Goal: Information Seeking & Learning: Learn about a topic

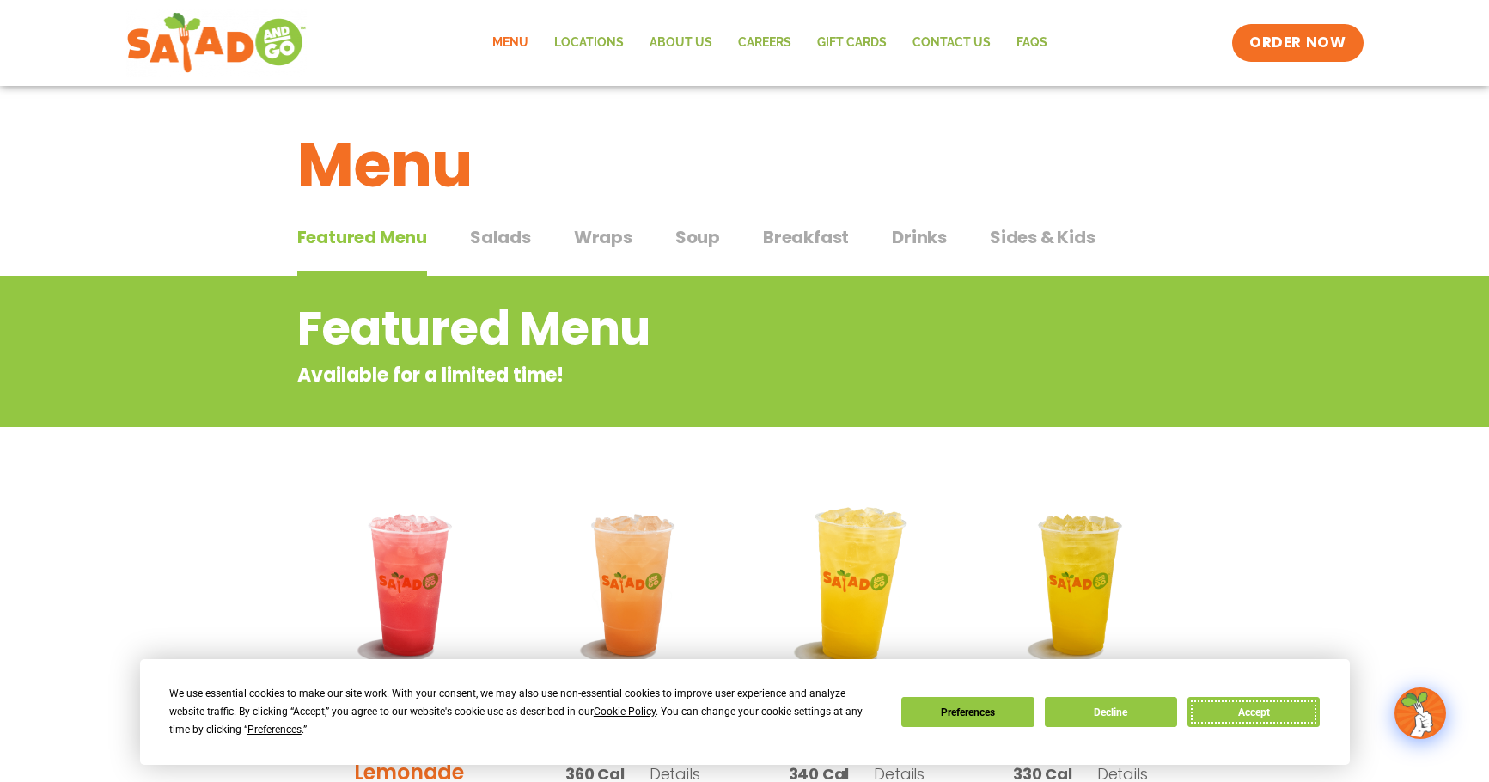
drag, startPoint x: 1273, startPoint y: 712, endPoint x: 819, endPoint y: 576, distance: 474.5
click at [1271, 712] on button "Accept" at bounding box center [1253, 712] width 132 height 30
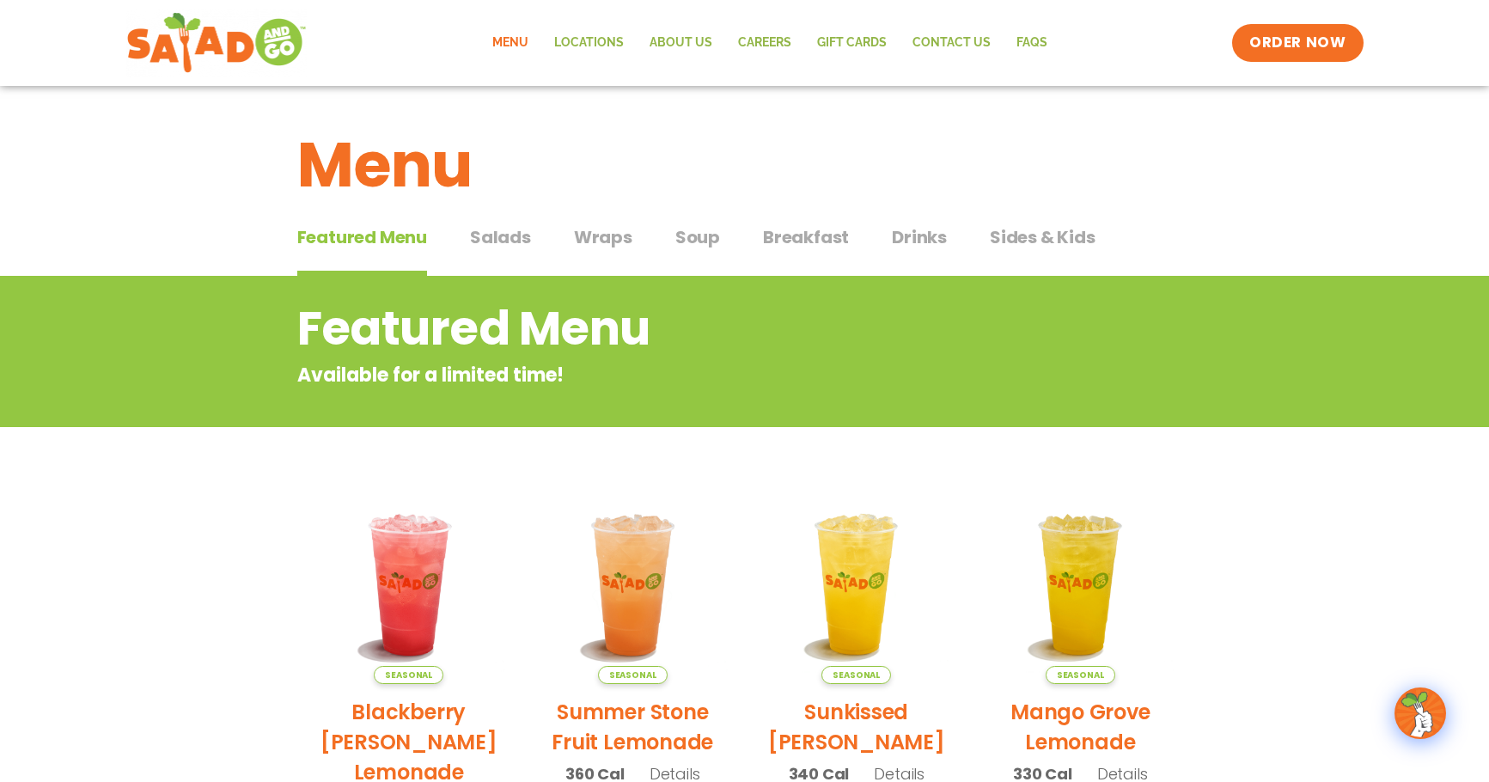
click at [719, 237] on div "Featured Menu Featured Menu Salads Salads Wraps Wraps Soup Soup Breakfast Break…" at bounding box center [744, 247] width 895 height 58
click at [696, 238] on span "Soup" at bounding box center [697, 237] width 45 height 26
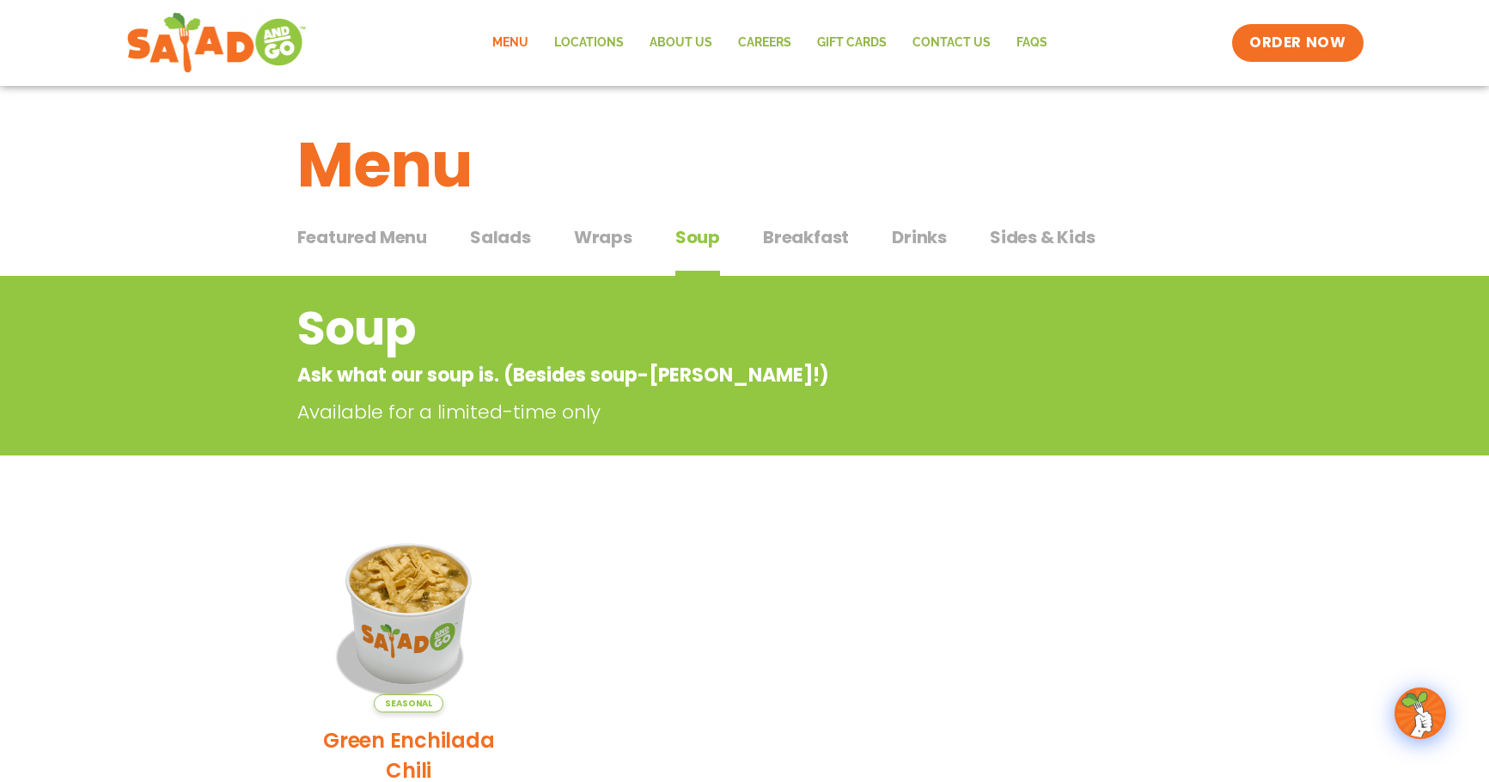
click at [580, 233] on span "Wraps" at bounding box center [603, 237] width 58 height 26
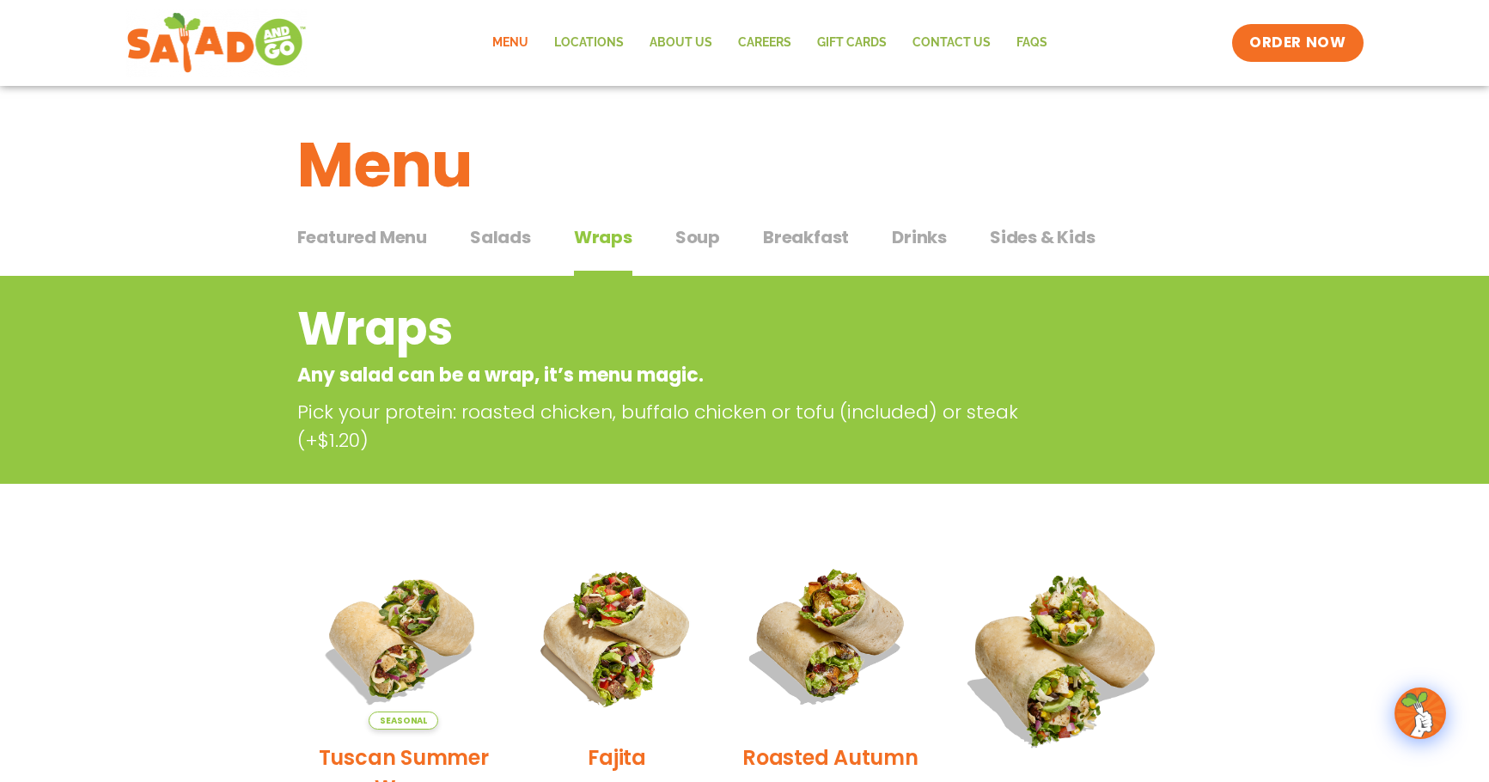
click at [696, 235] on span "Soup" at bounding box center [697, 237] width 45 height 26
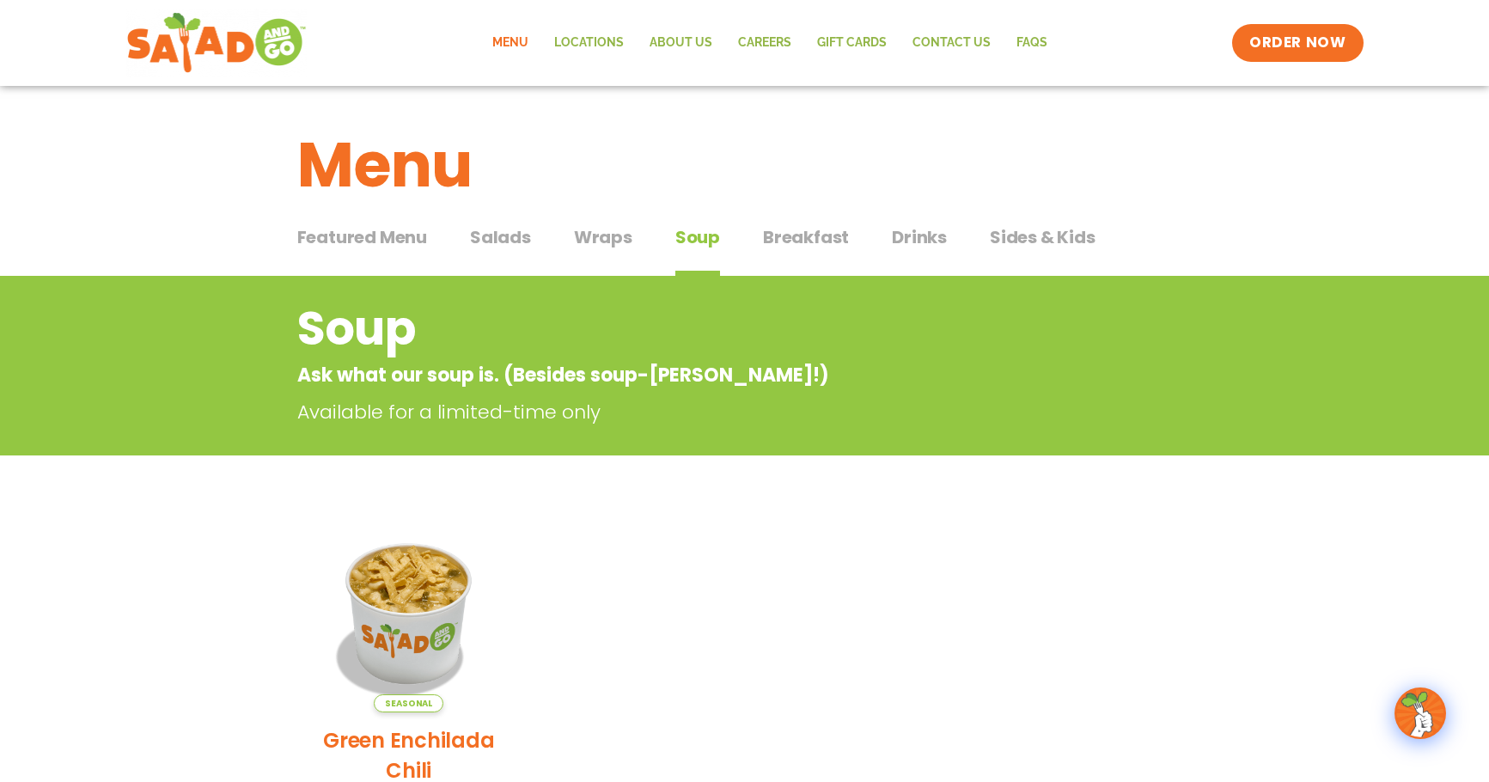
scroll to position [258, 0]
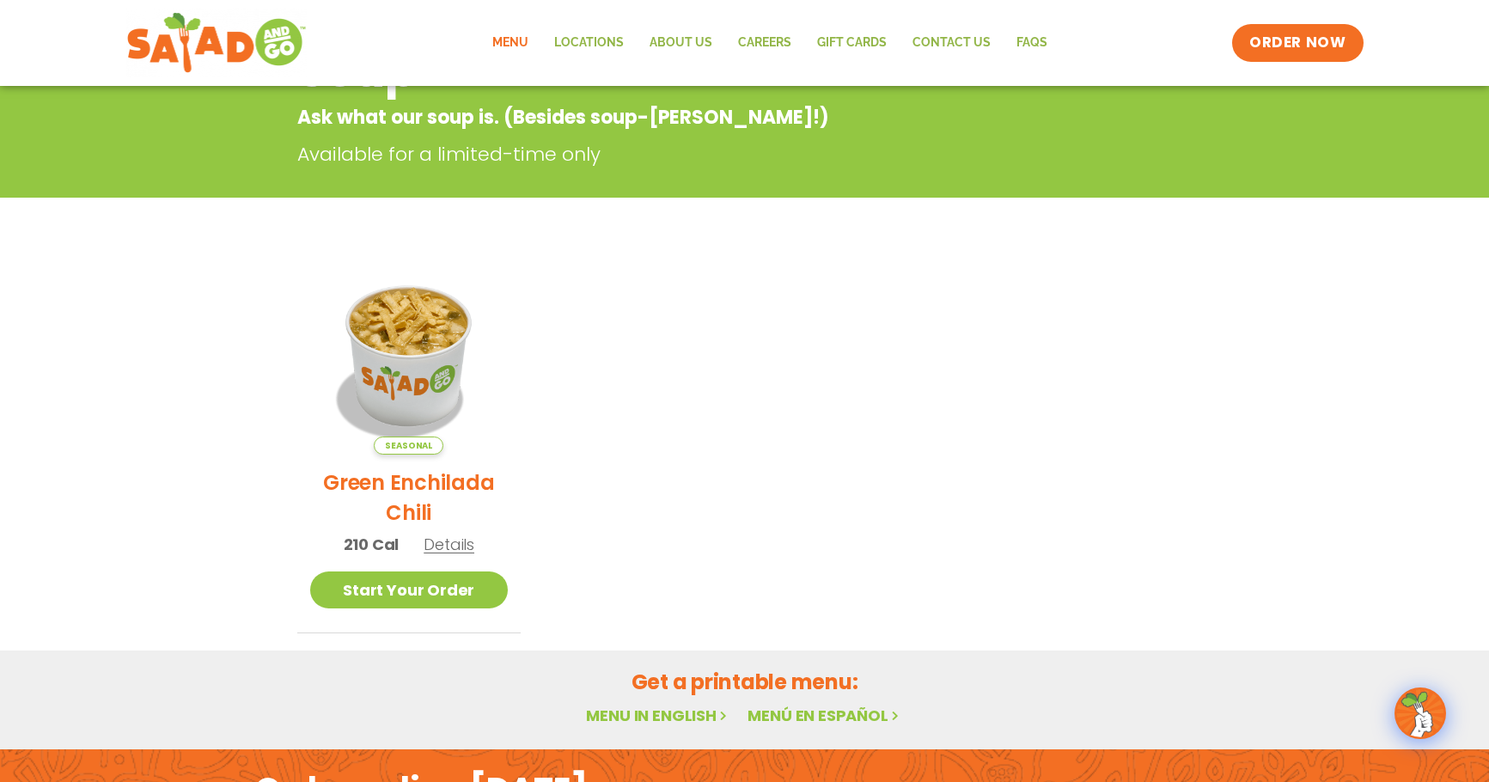
click at [462, 547] on span "Details" at bounding box center [449, 543] width 51 height 21
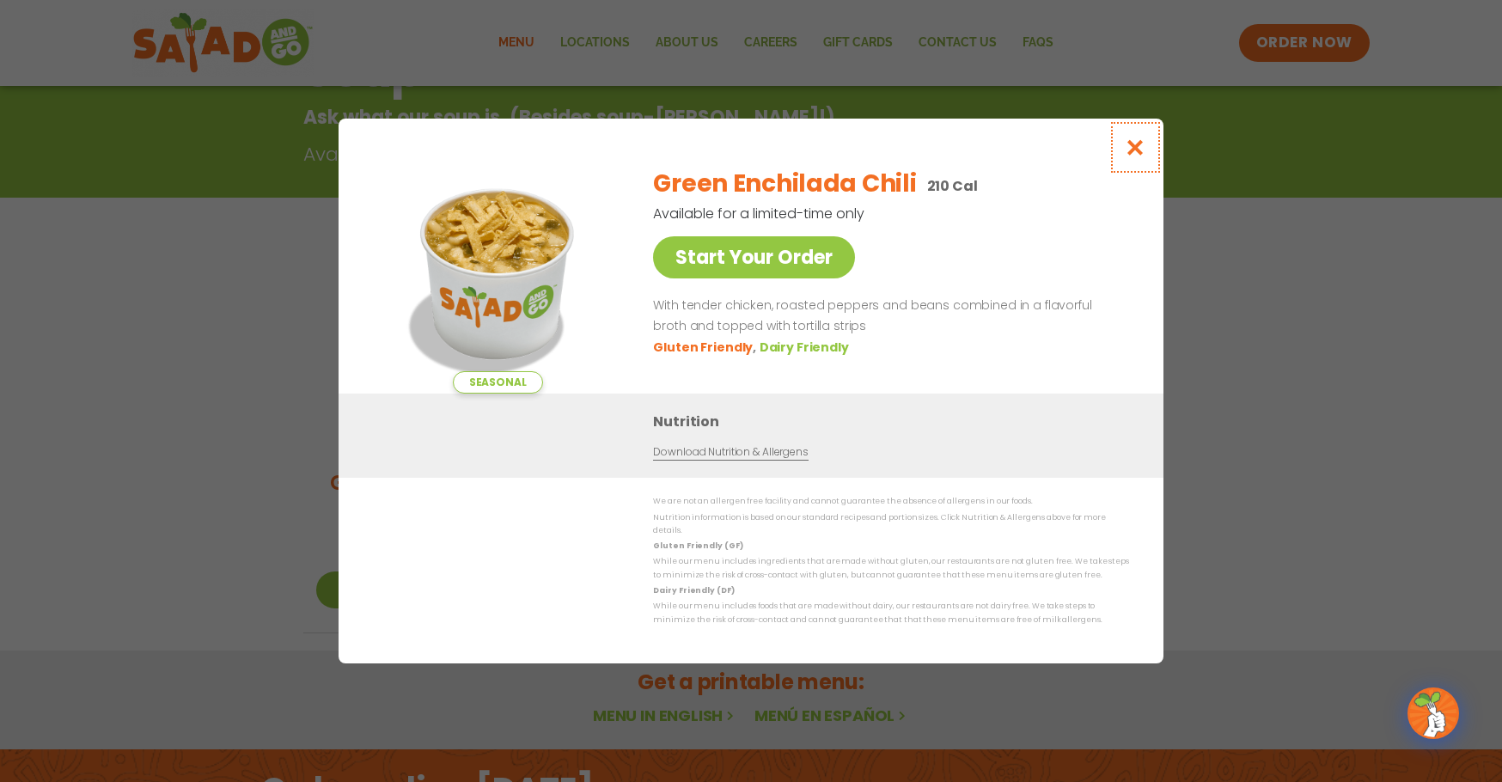
click at [1144, 149] on icon "Close modal" at bounding box center [1135, 147] width 21 height 18
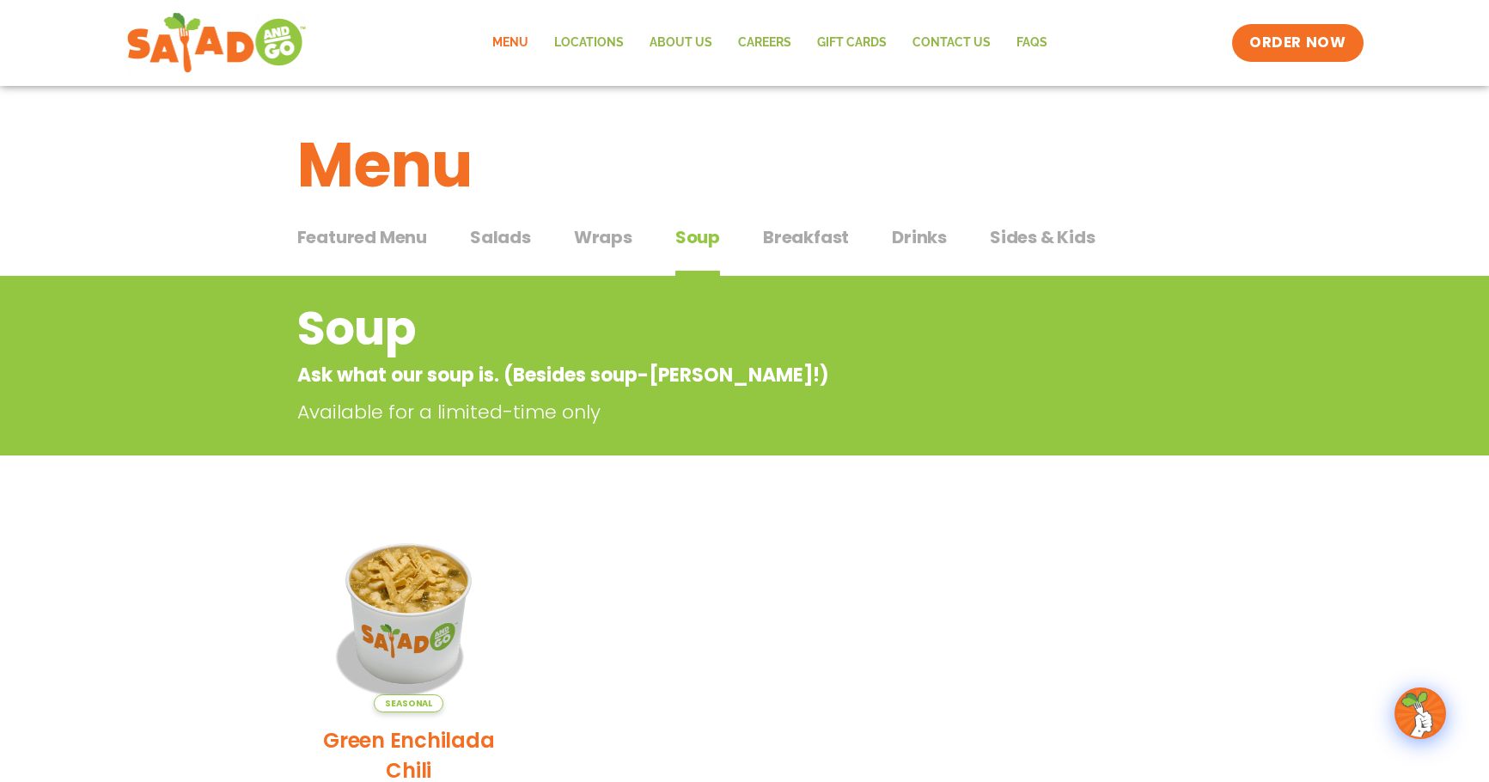
click at [589, 227] on span "Wraps" at bounding box center [603, 237] width 58 height 26
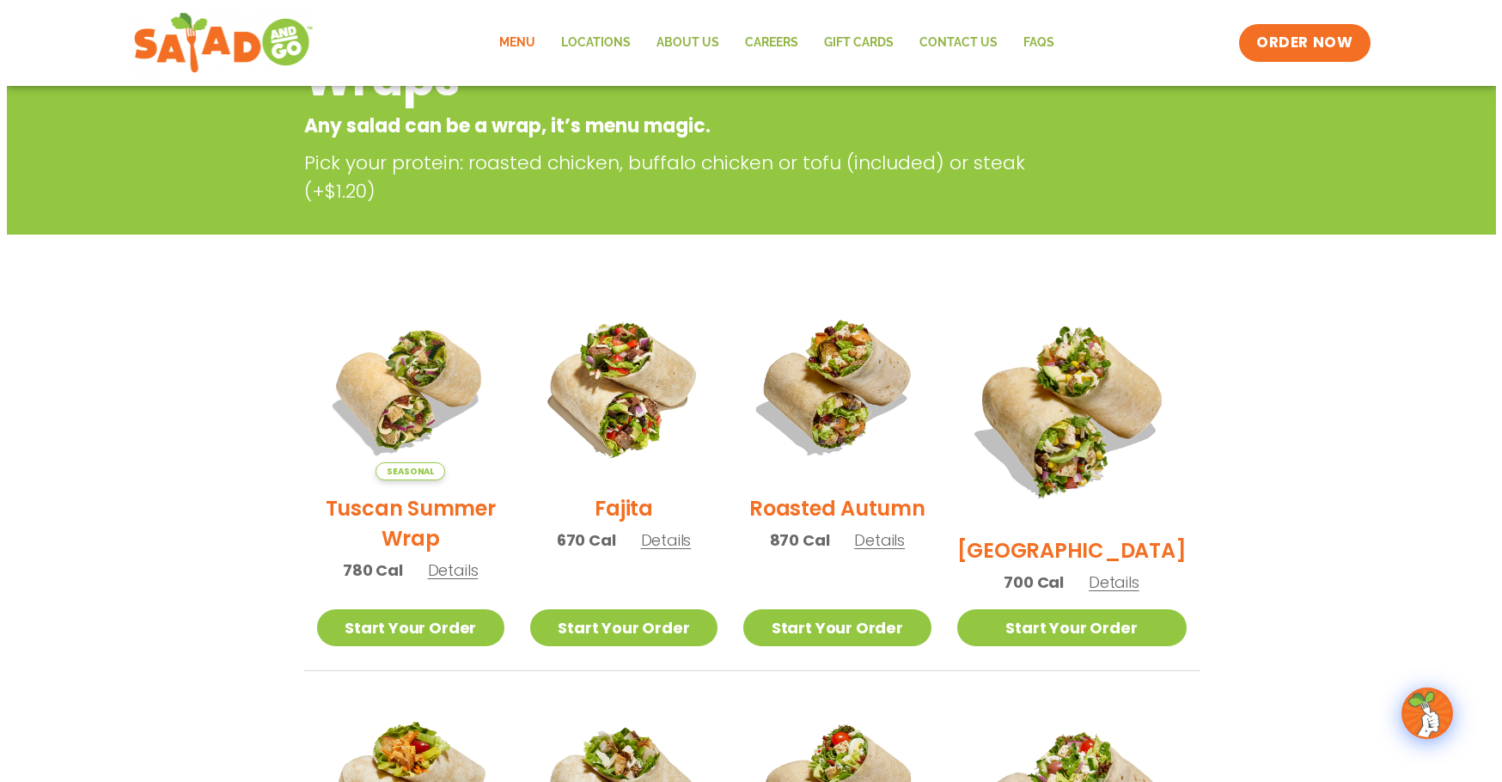
scroll to position [258, 0]
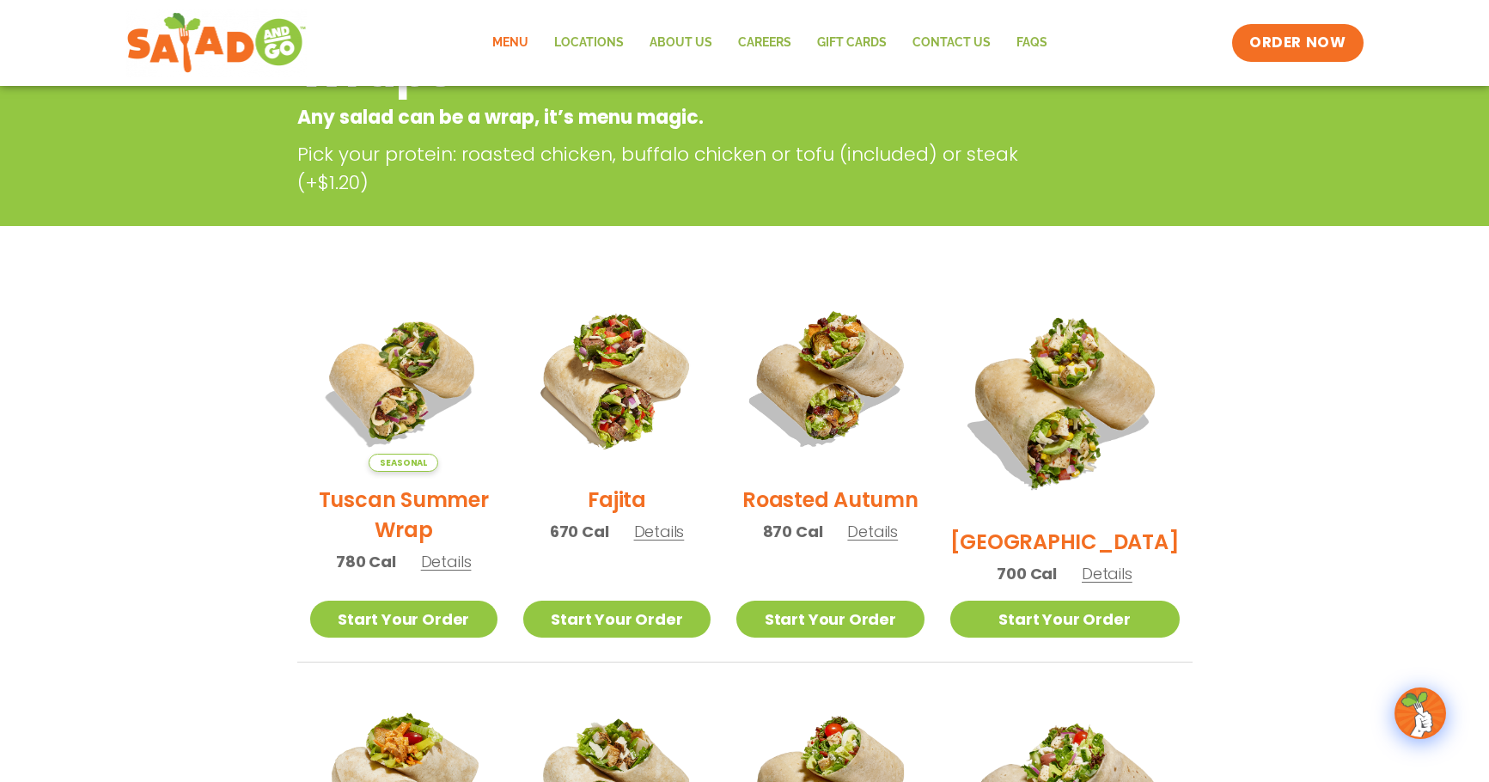
click at [898, 542] on span "Details" at bounding box center [872, 531] width 51 height 21
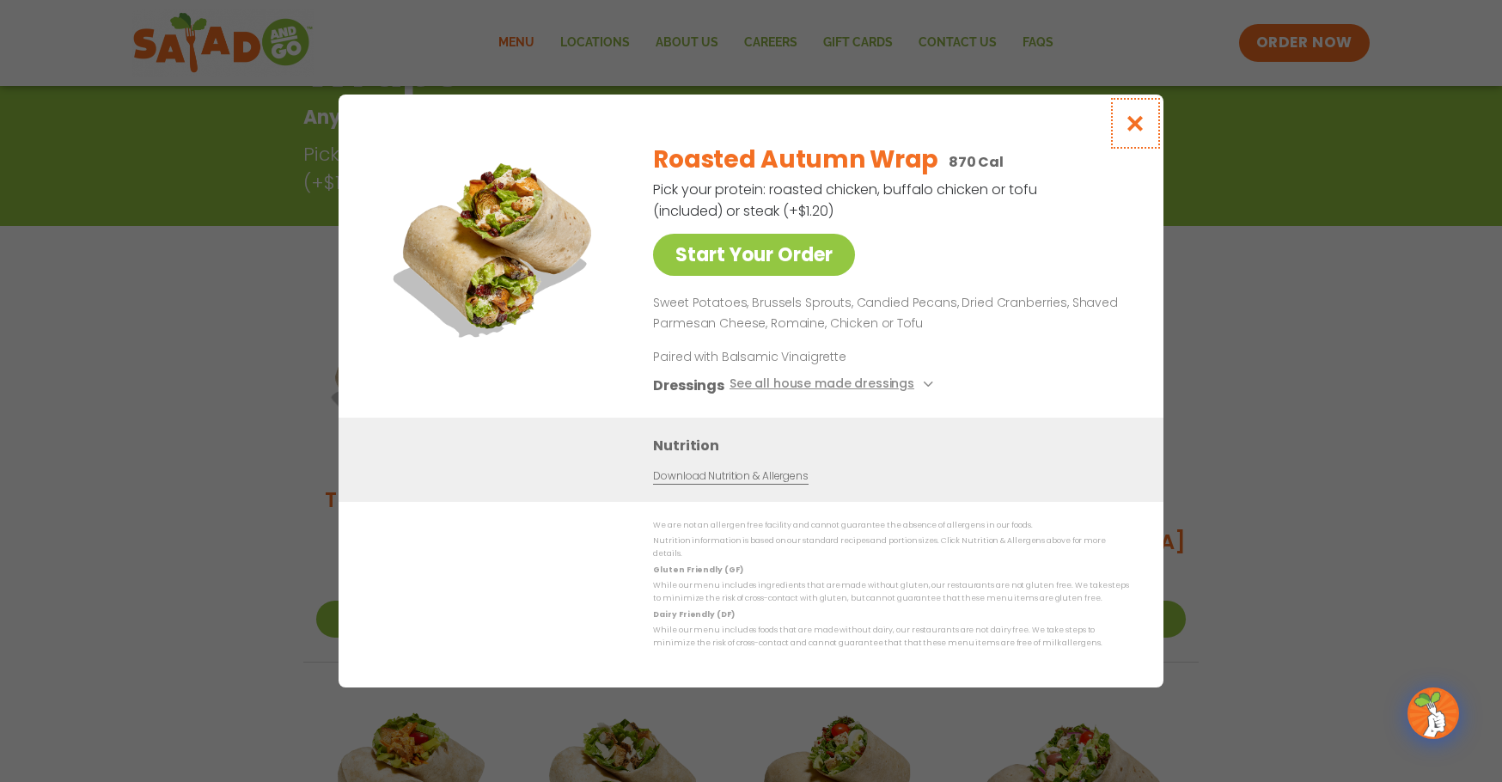
click at [1137, 130] on icon "Close modal" at bounding box center [1135, 123] width 21 height 18
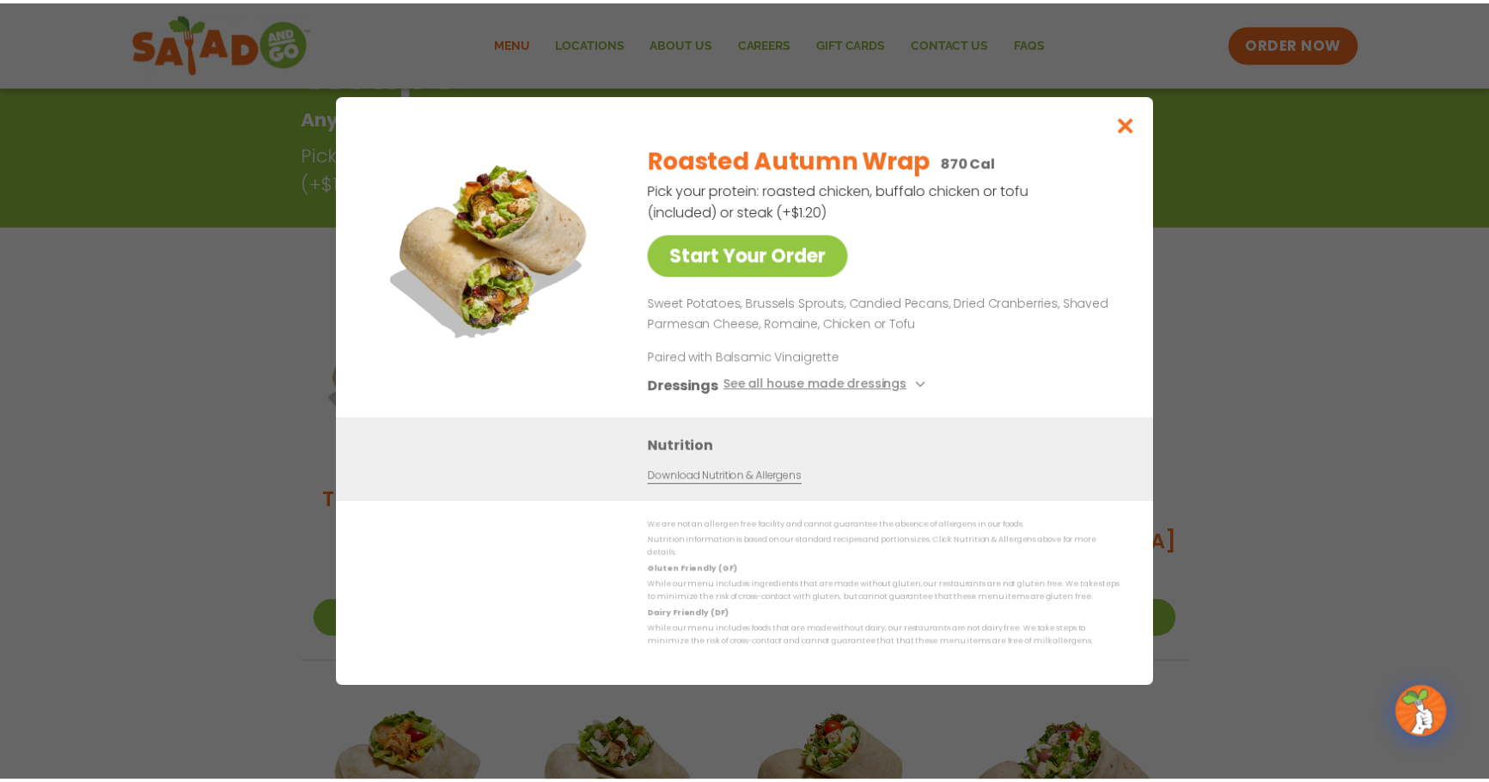
scroll to position [276, 0]
